Goal: Task Accomplishment & Management: Use online tool/utility

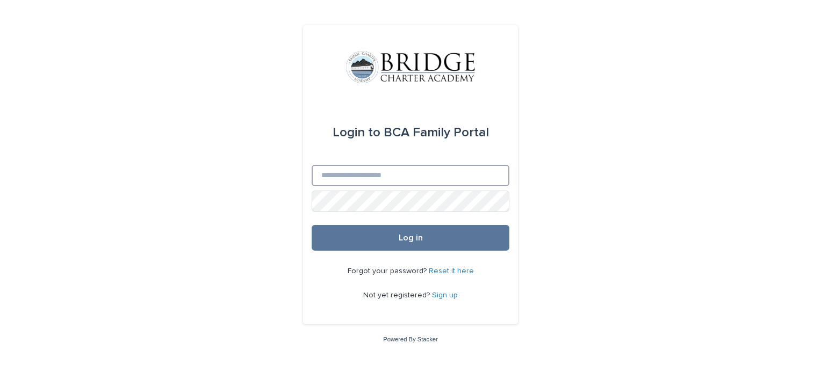
click at [370, 183] on input "Email" at bounding box center [411, 175] width 198 height 21
type input "**********"
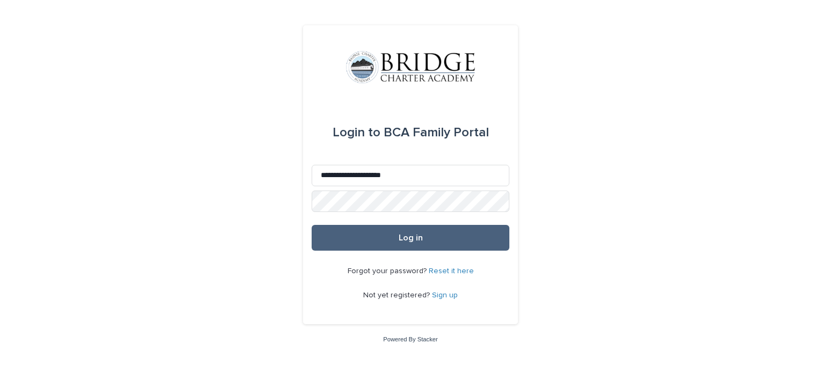
click at [384, 237] on button "Log in" at bounding box center [411, 238] width 198 height 26
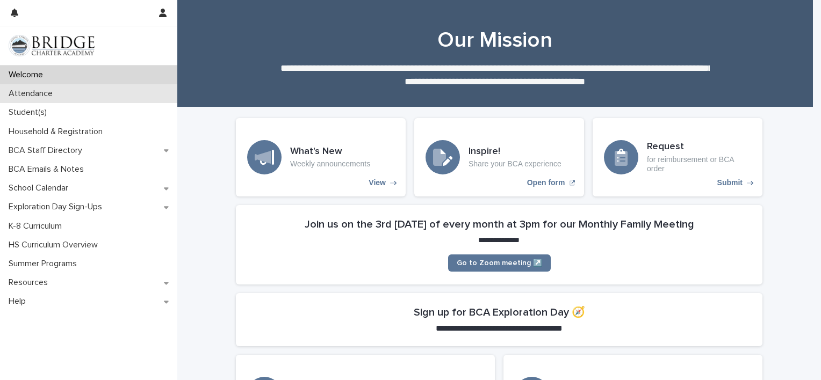
click at [41, 93] on p "Attendance" at bounding box center [32, 94] width 57 height 10
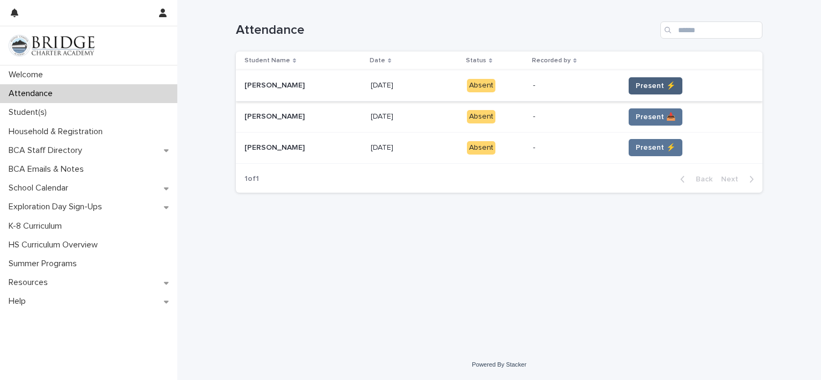
click at [642, 84] on span "Present ⚡" at bounding box center [656, 86] width 40 height 11
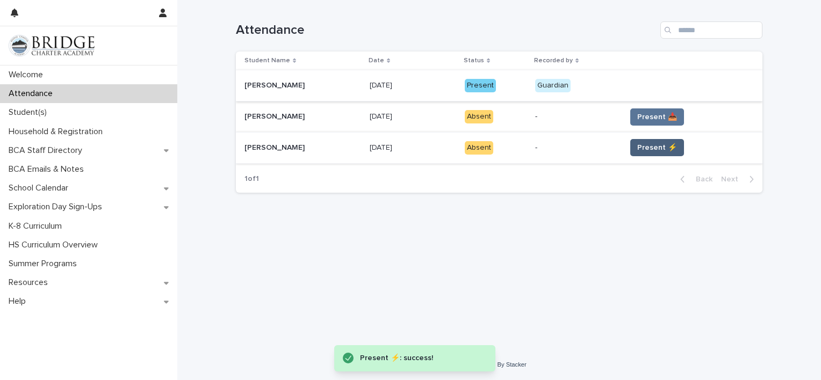
click at [640, 148] on span "Present ⚡" at bounding box center [657, 147] width 40 height 11
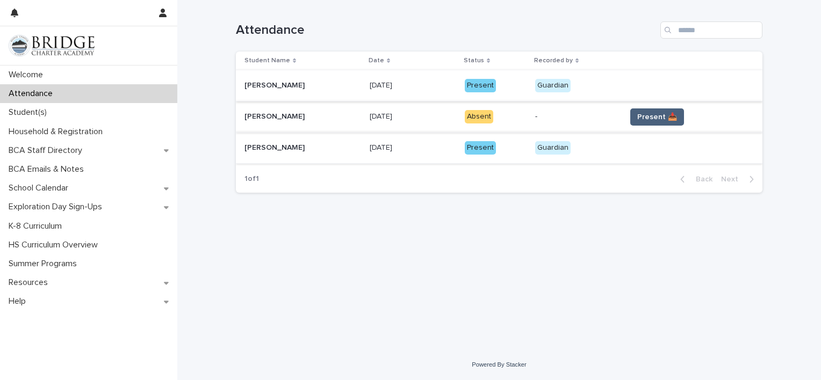
click at [642, 118] on span "Present 📥" at bounding box center [657, 117] width 40 height 11
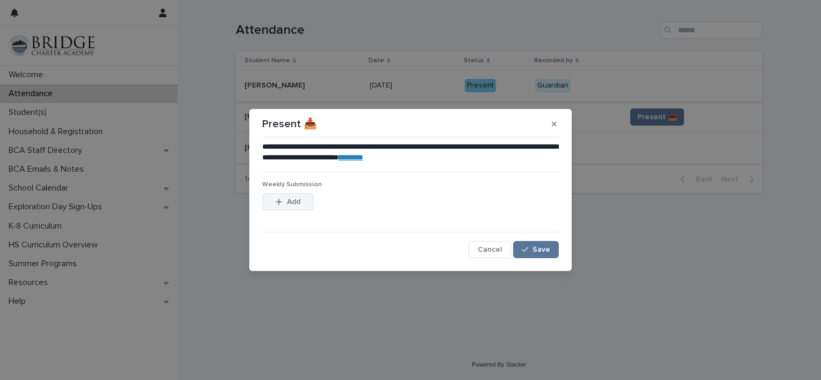
click at [290, 198] on span "Add" at bounding box center [293, 202] width 13 height 8
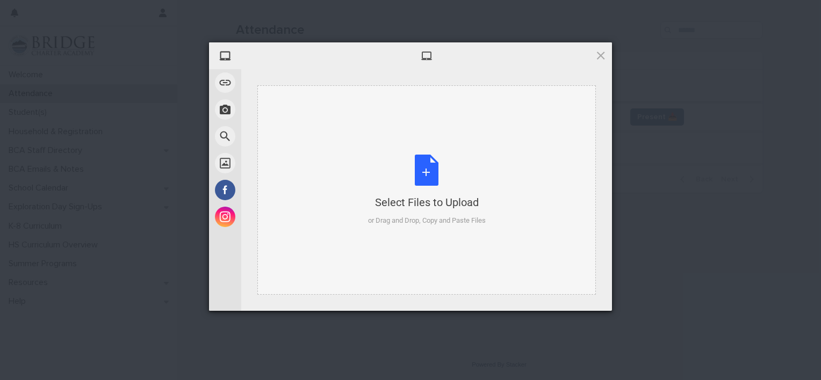
click at [425, 178] on div "Select Files to Upload or Drag and Drop, Copy and Paste Files" at bounding box center [427, 190] width 118 height 71
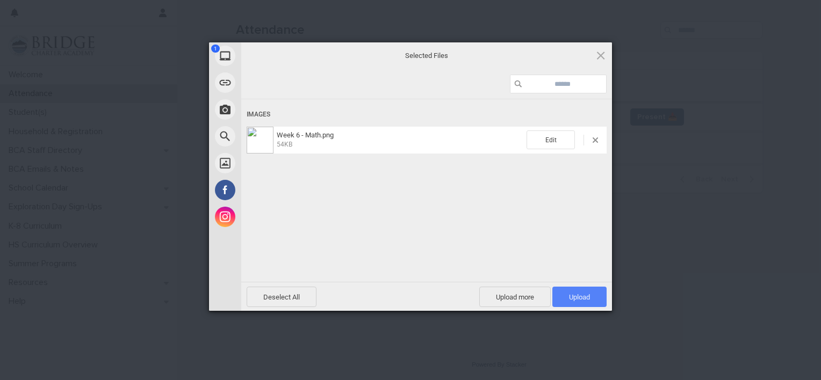
click at [582, 298] on span "Upload 1" at bounding box center [579, 297] width 21 height 8
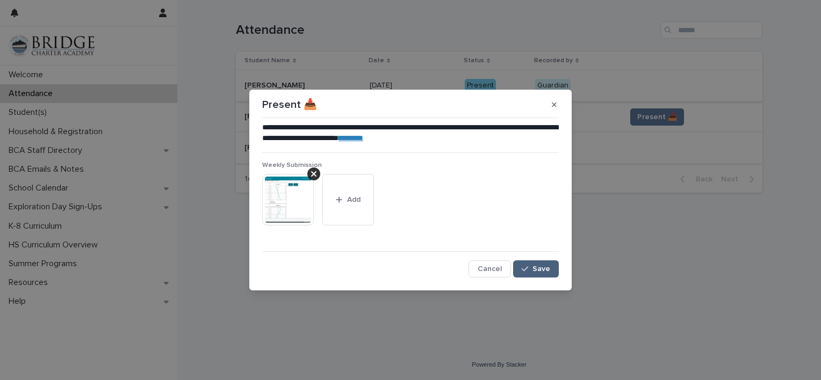
click at [538, 261] on button "Save" at bounding box center [536, 269] width 46 height 17
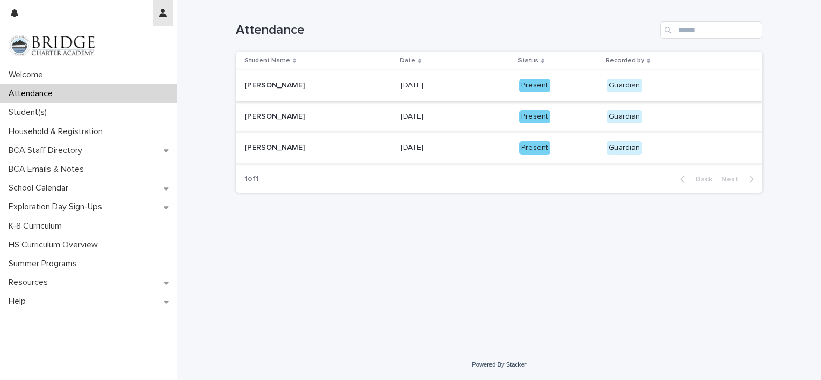
click at [163, 9] on icon "button" at bounding box center [163, 13] width 8 height 9
click at [119, 41] on p "Log Out" at bounding box center [132, 46] width 68 height 18
